Goal: Use online tool/utility

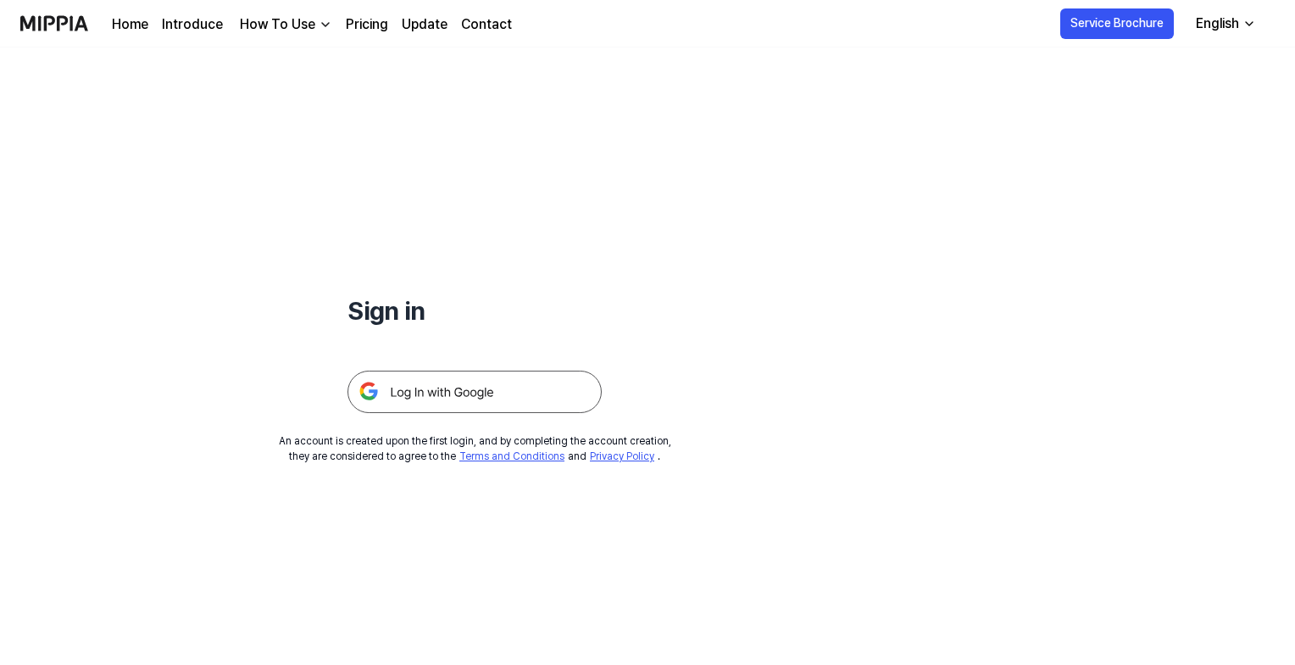
click at [515, 387] on img at bounding box center [475, 391] width 254 height 42
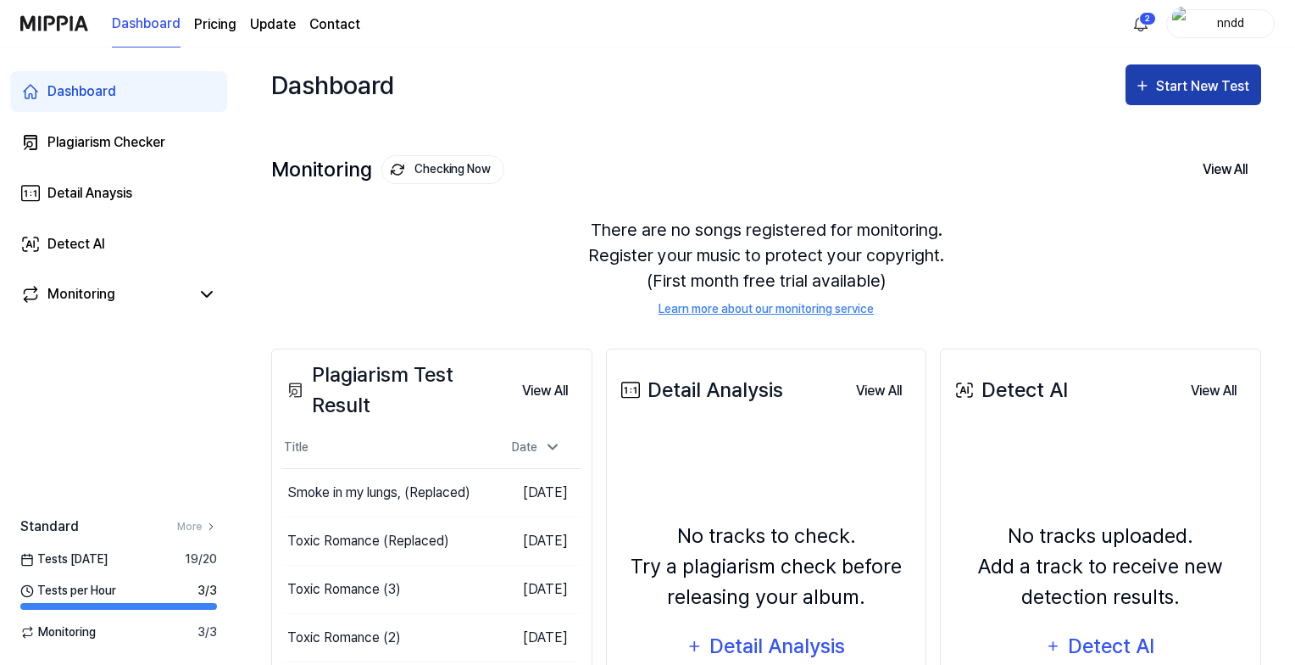
click at [1178, 76] on div "Start New Test" at bounding box center [1204, 86] width 97 height 22
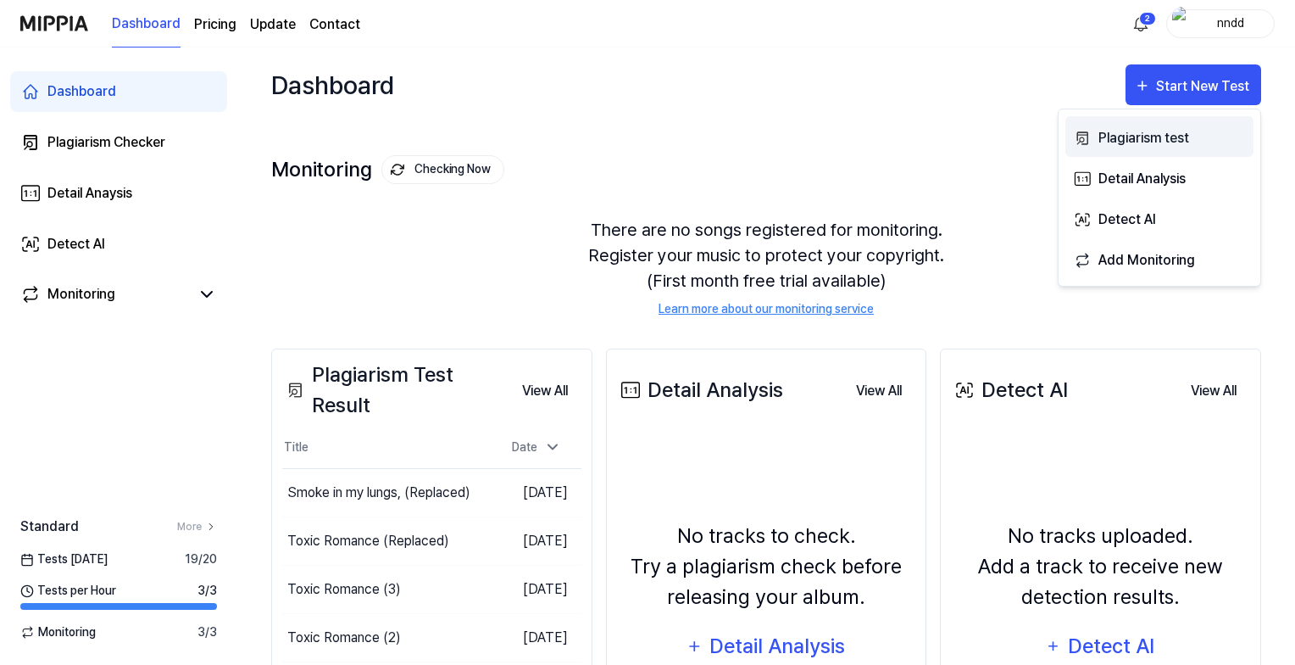
click at [1113, 130] on div "Plagiarism test" at bounding box center [1172, 138] width 147 height 22
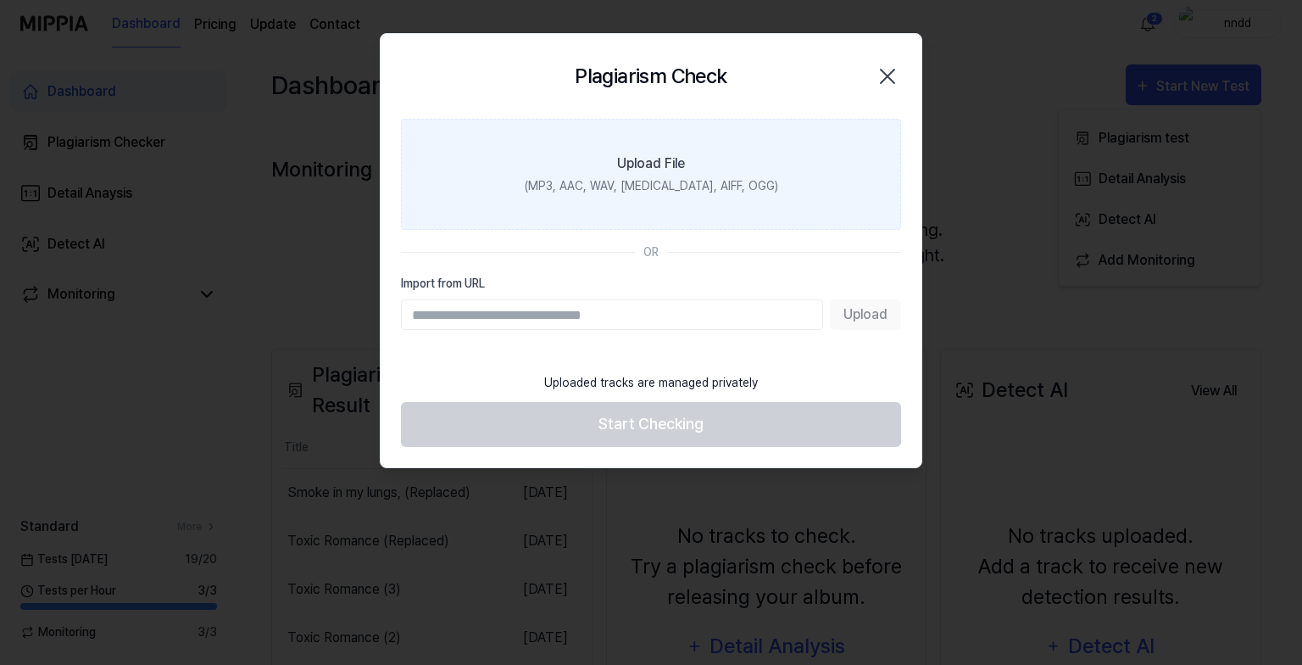
click at [804, 181] on label "Upload File (MP3, AAC, WAV, [MEDICAL_DATA], AIFF, OGG)" at bounding box center [651, 174] width 500 height 111
click at [0, 0] on input "Upload File (MP3, AAC, WAV, [MEDICAL_DATA], AIFF, OGG)" at bounding box center [0, 0] width 0 height 0
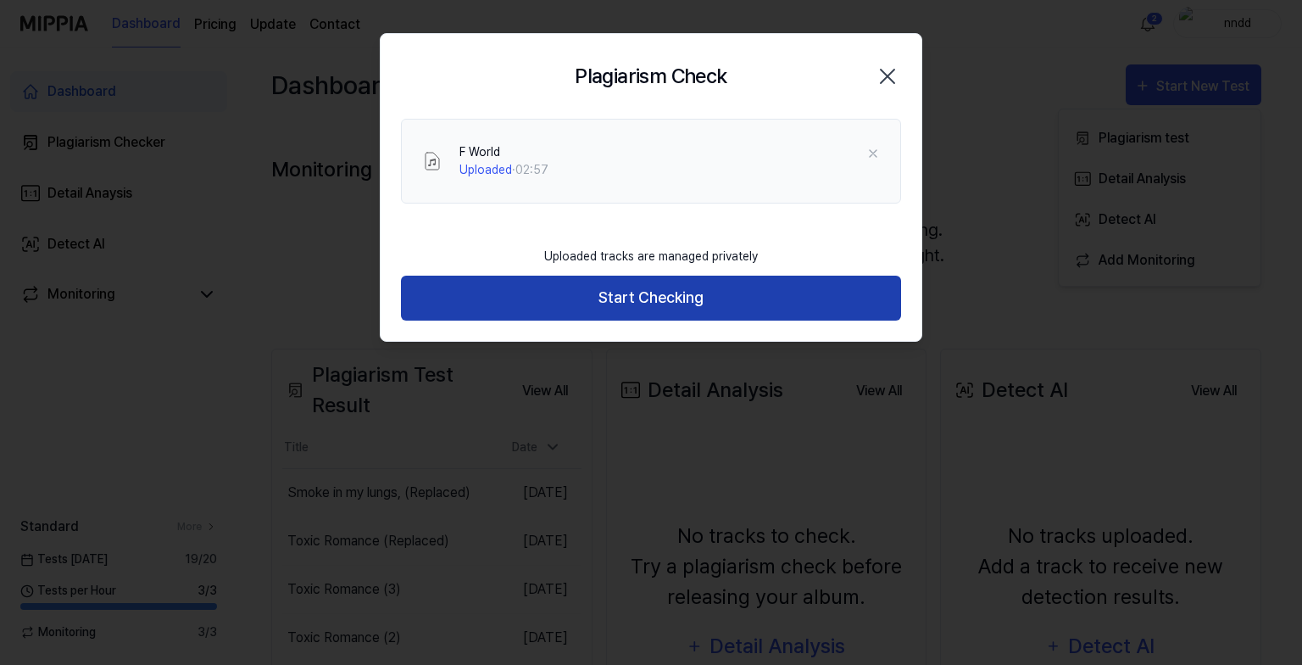
click at [523, 304] on button "Start Checking" at bounding box center [651, 297] width 500 height 45
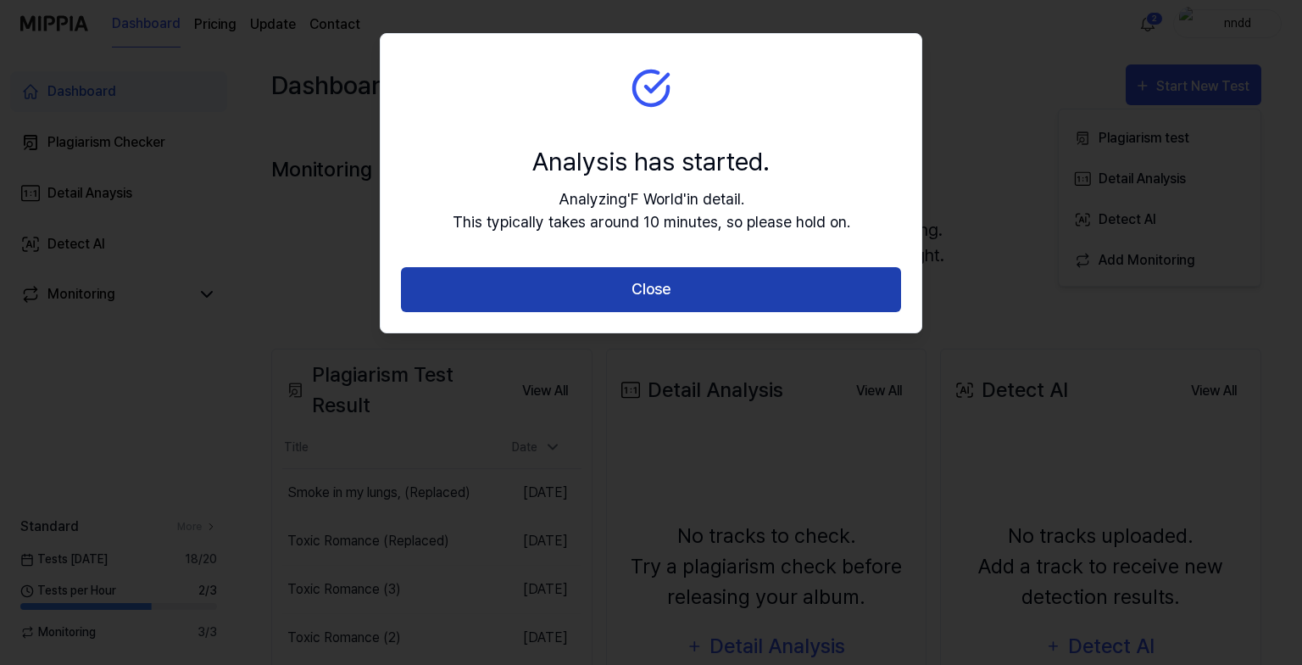
click at [537, 280] on button "Close" at bounding box center [651, 289] width 500 height 45
